Goal: Information Seeking & Learning: Learn about a topic

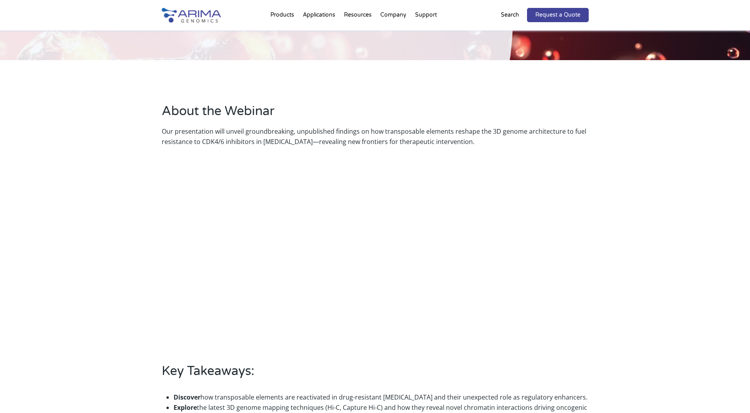
scroll to position [158, 0]
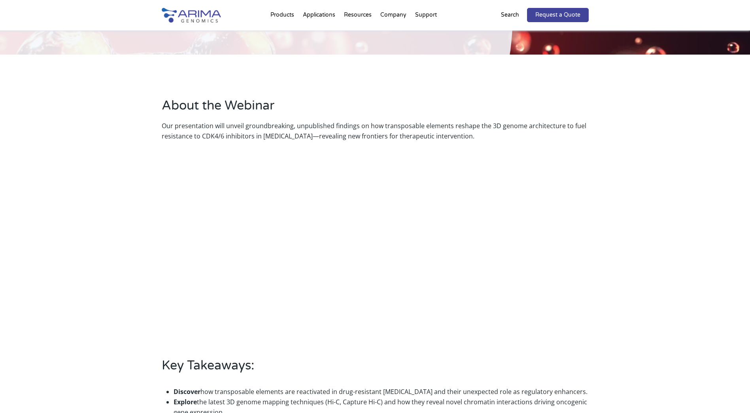
click at [645, 263] on div "About the Webinar Our presentation will unveil groundbreaking, unpublished find…" at bounding box center [375, 276] width 750 height 442
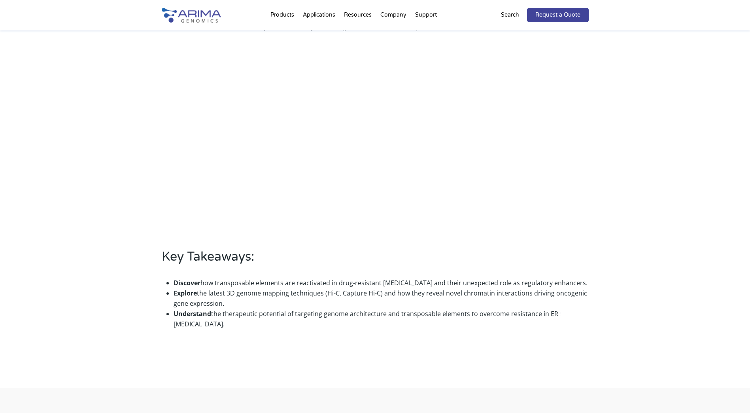
scroll to position [277, 0]
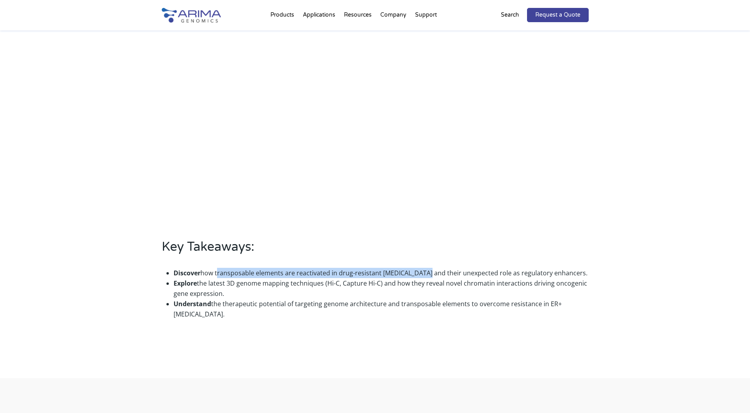
drag, startPoint x: 217, startPoint y: 255, endPoint x: 422, endPoint y: 253, distance: 204.8
click at [422, 268] on p "Discover how transposable elements are reactivated in drug-resistant [MEDICAL_D…" at bounding box center [381, 273] width 415 height 10
drag, startPoint x: 422, startPoint y: 253, endPoint x: 453, endPoint y: 255, distance: 31.3
click at [453, 268] on p "Discover how transposable elements are reactivated in drug-resistant [MEDICAL_D…" at bounding box center [381, 273] width 415 height 10
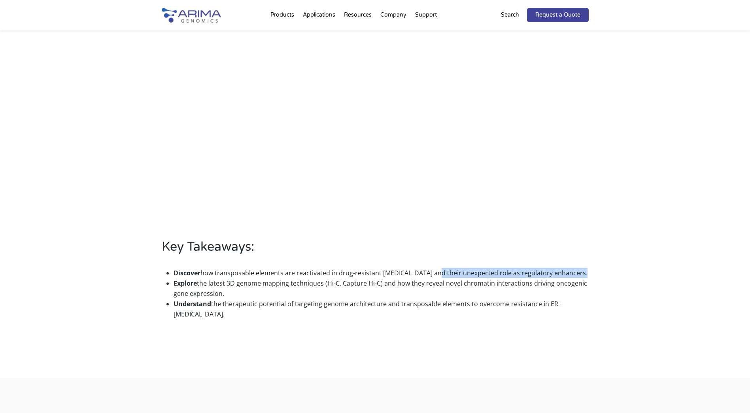
drag, startPoint x: 432, startPoint y: 255, endPoint x: 578, endPoint y: 259, distance: 145.9
click at [578, 268] on p "Discover how transposable elements are reactivated in drug-resistant [MEDICAL_D…" at bounding box center [381, 273] width 415 height 10
drag, startPoint x: 578, startPoint y: 259, endPoint x: 625, endPoint y: 277, distance: 50.6
click at [625, 277] on div "About the Webinar Our presentation will unveil groundbreaking, unpublished find…" at bounding box center [375, 157] width 750 height 442
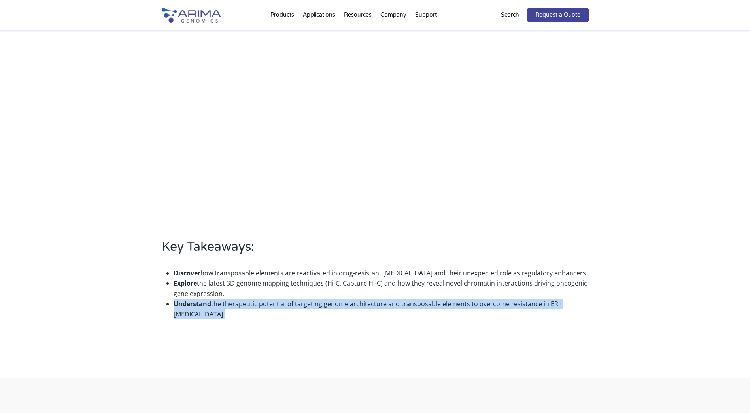
drag, startPoint x: 174, startPoint y: 286, endPoint x: 258, endPoint y: 291, distance: 84.8
click at [258, 298] on p "Understand the therapeutic potential of targeting genome architecture and trans…" at bounding box center [381, 308] width 415 height 21
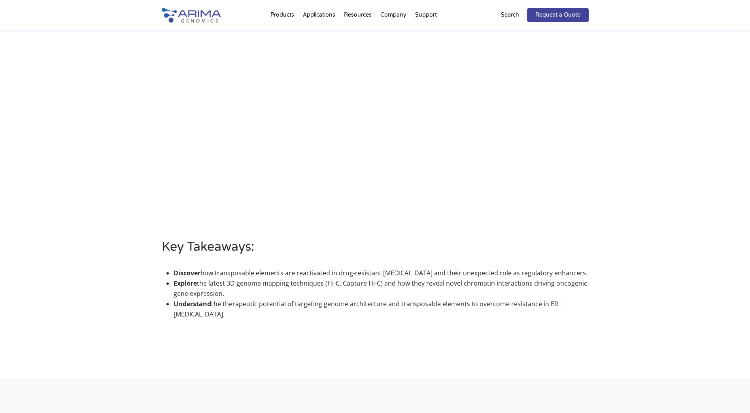
drag, startPoint x: 258, startPoint y: 291, endPoint x: 294, endPoint y: 312, distance: 41.5
click at [294, 325] on p at bounding box center [375, 330] width 427 height 10
